Goal: Navigation & Orientation: Find specific page/section

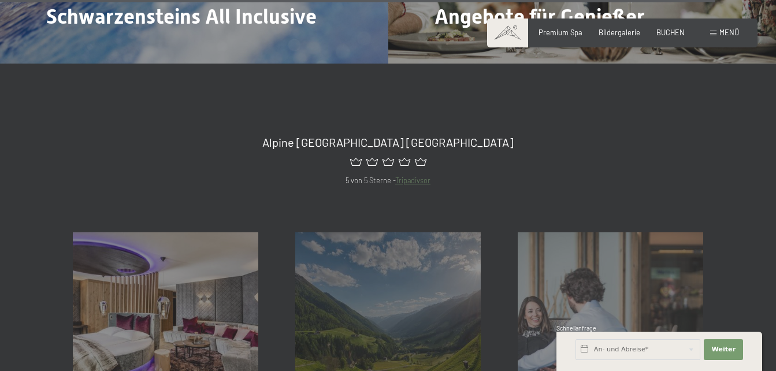
scroll to position [4758, 0]
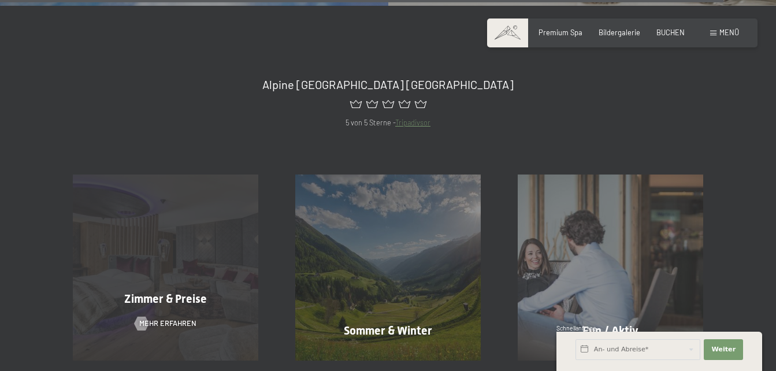
click at [146, 292] on span "Zimmer & Preise" at bounding box center [165, 299] width 83 height 14
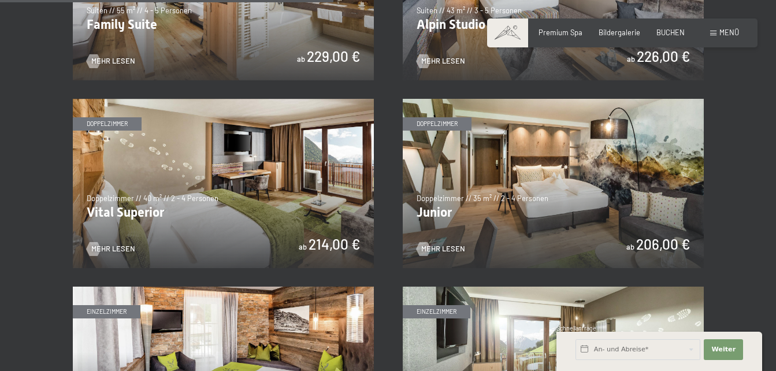
scroll to position [1272, 0]
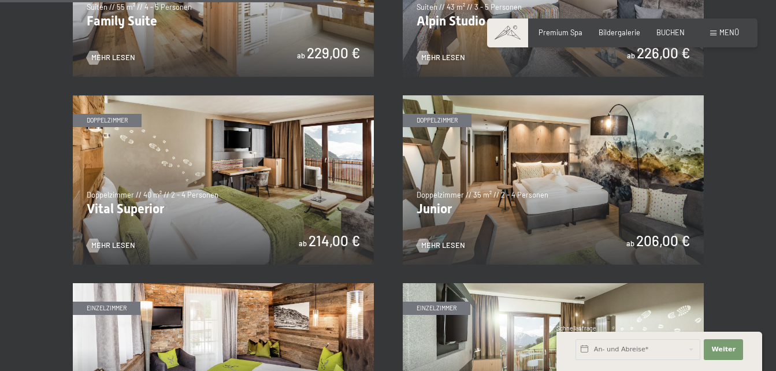
click at [109, 205] on img at bounding box center [223, 179] width 301 height 169
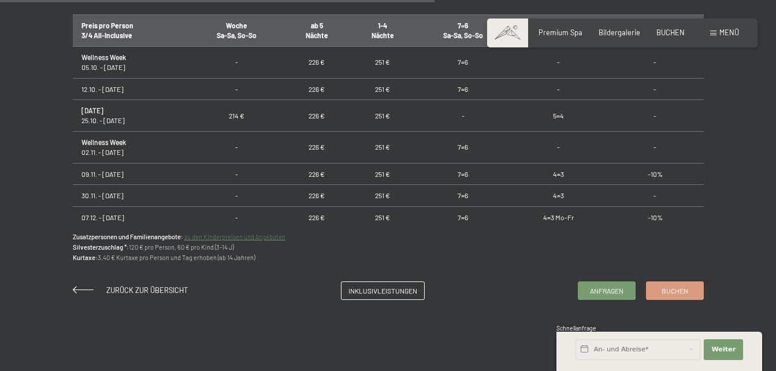
scroll to position [751, 0]
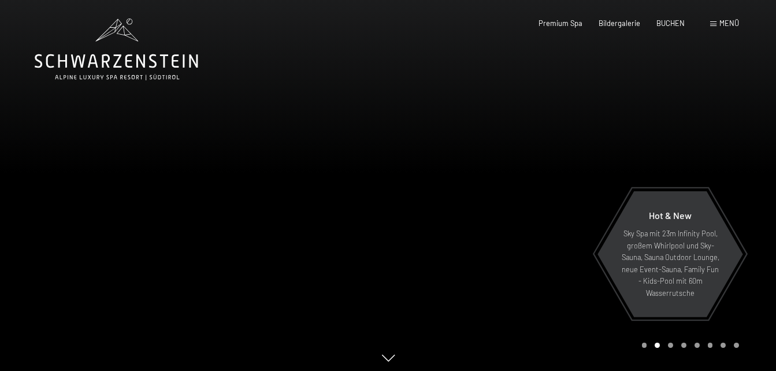
click at [721, 22] on span "Menü" at bounding box center [730, 22] width 20 height 9
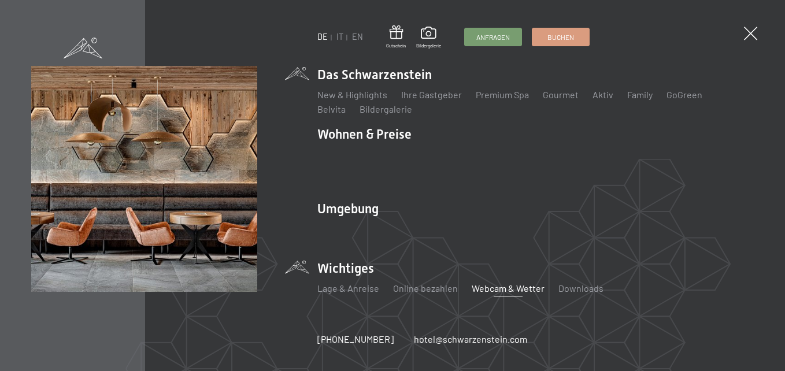
click at [509, 283] on link "Webcam & Wetter" at bounding box center [508, 288] width 73 height 11
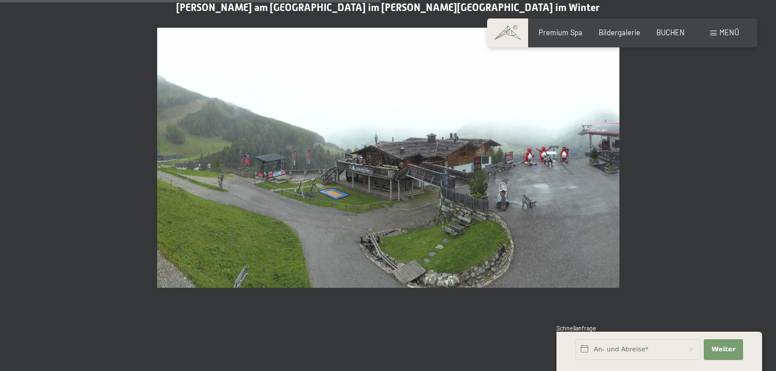
scroll to position [1625, 0]
